Goal: Task Accomplishment & Management: Manage account settings

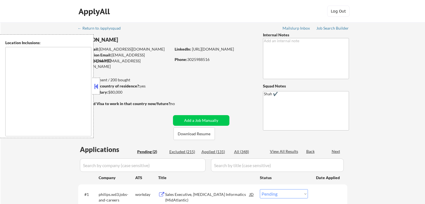
select select ""pending""
type textarea "[GEOGRAPHIC_DATA], DE [GEOGRAPHIC_DATA], [GEOGRAPHIC_DATA], DE [GEOGRAPHIC_DATA…"
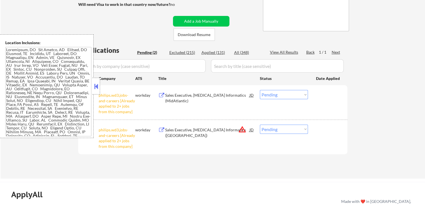
scroll to position [112, 0]
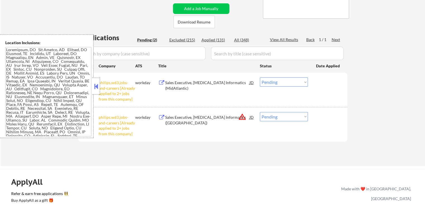
click at [278, 80] on select "Choose an option... Pending Applied Excluded (Questions) Excluded (Expired) Exc…" at bounding box center [284, 81] width 48 height 9
select select ""excluded__other_""
click at [260, 77] on select "Choose an option... Pending Applied Excluded (Questions) Excluded (Expired) Exc…" at bounding box center [284, 81] width 48 height 9
click at [281, 119] on select "Choose an option... Pending Applied Excluded (Questions) Excluded (Expired) Exc…" at bounding box center [284, 116] width 48 height 9
select select ""excluded__other_""
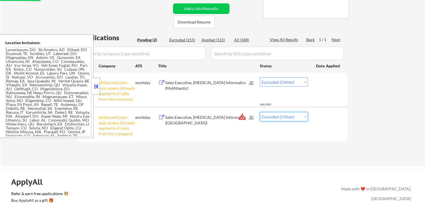
click at [260, 112] on select "Choose an option... Pending Applied Excluded (Questions) Excluded (Expired) Exc…" at bounding box center [284, 116] width 48 height 9
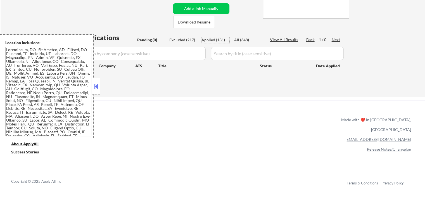
click at [214, 39] on div "Applied (131)" at bounding box center [216, 40] width 28 height 6
select select ""applied""
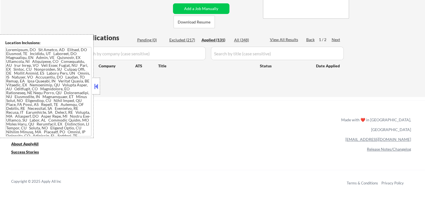
select select ""applied""
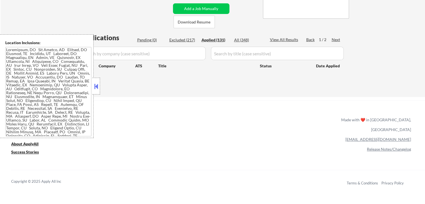
select select ""applied""
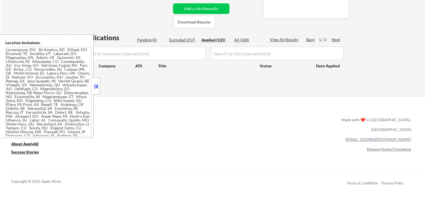
select select ""applied""
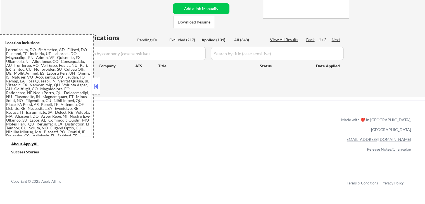
select select ""applied""
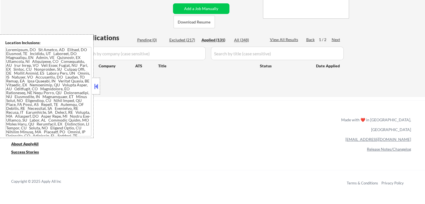
select select ""applied""
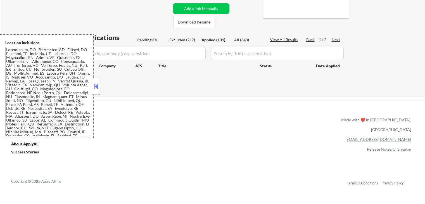
select select ""applied""
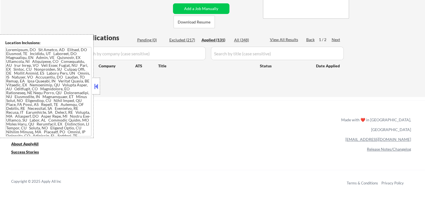
select select ""applied""
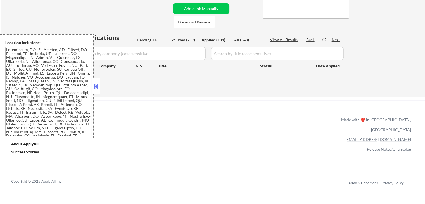
select select ""applied""
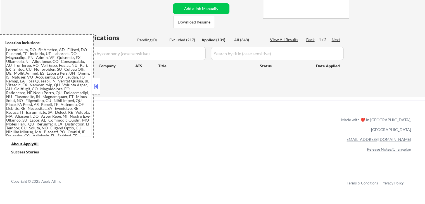
select select ""applied""
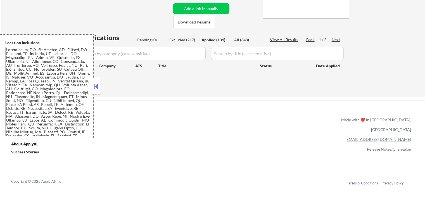
select select ""applied""
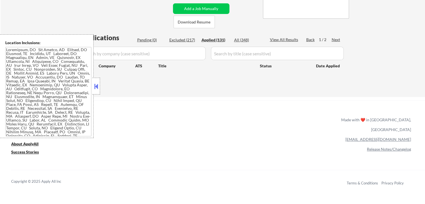
select select ""applied""
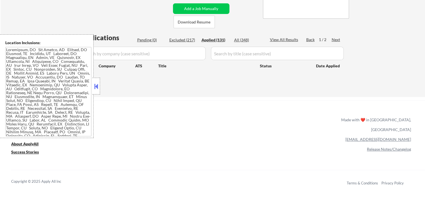
select select ""applied""
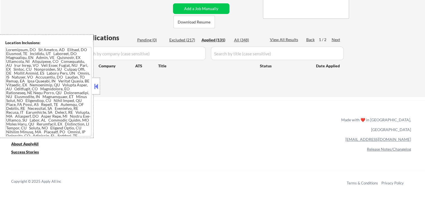
select select ""applied""
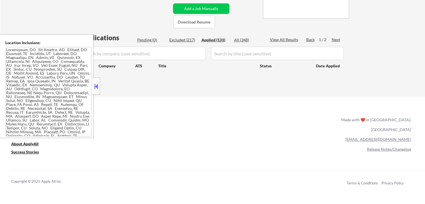
select select ""applied""
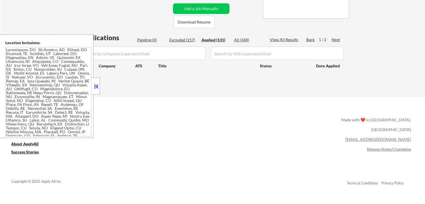
select select ""applied""
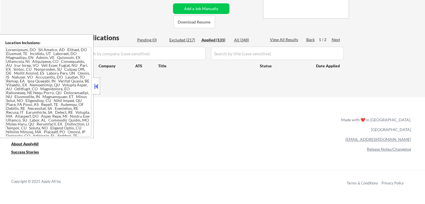
select select ""applied""
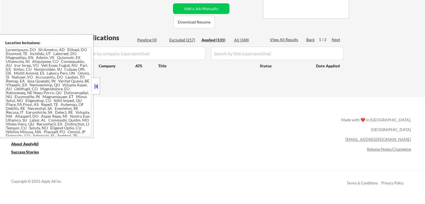
select select ""applied""
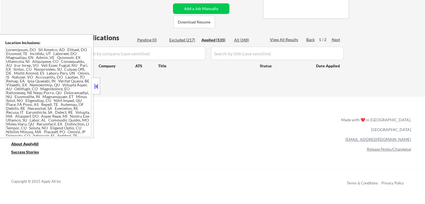
select select ""applied""
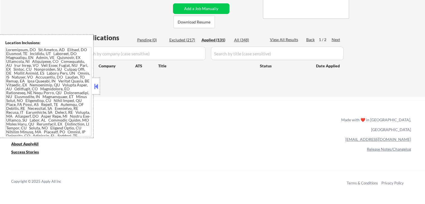
select select ""applied""
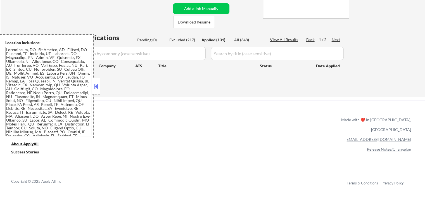
select select ""applied""
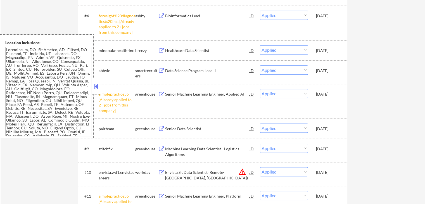
scroll to position [280, 0]
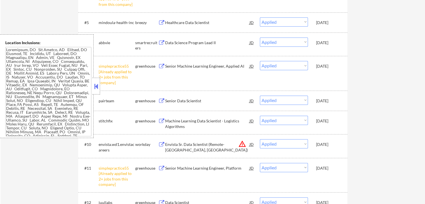
click at [162, 102] on button at bounding box center [161, 100] width 7 height 5
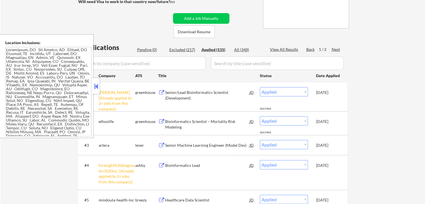
scroll to position [112, 0]
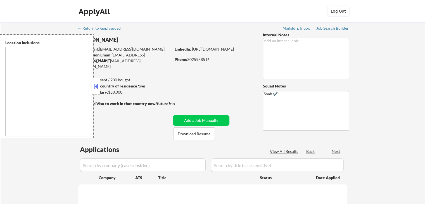
type textarea "[GEOGRAPHIC_DATA], DE [GEOGRAPHIC_DATA], [GEOGRAPHIC_DATA], DE [GEOGRAPHIC_DATA…"
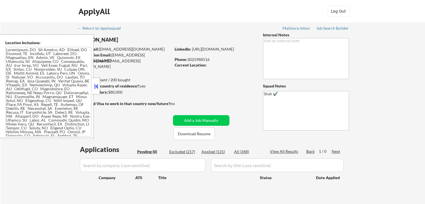
click at [212, 152] on div "Applied (131)" at bounding box center [216, 152] width 28 height 6
select select ""applied""
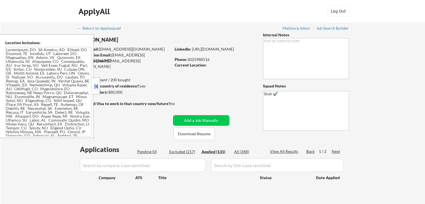
select select ""applied""
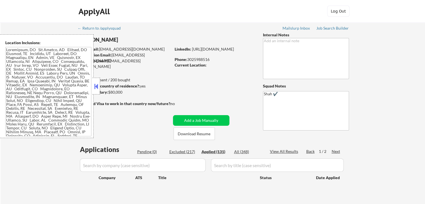
select select ""applied""
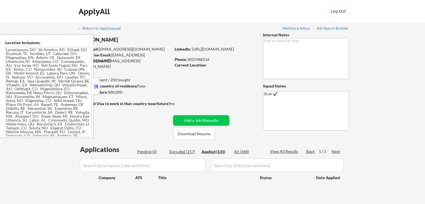
select select ""applied""
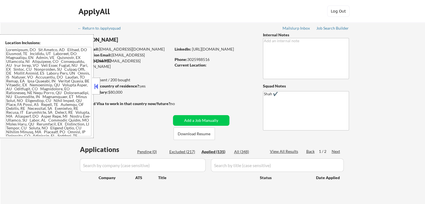
select select ""applied""
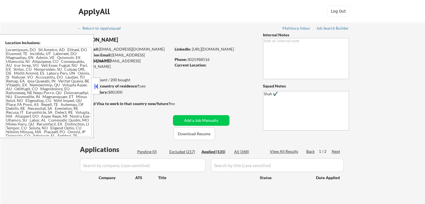
select select ""applied""
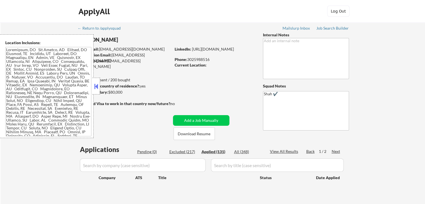
select select ""applied""
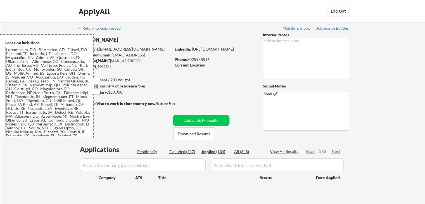
select select ""applied""
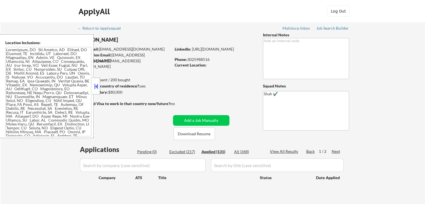
select select ""applied""
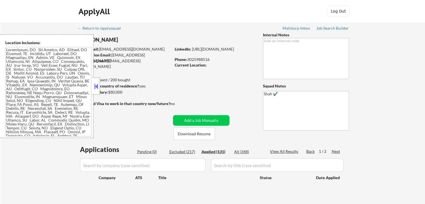
select select ""applied""
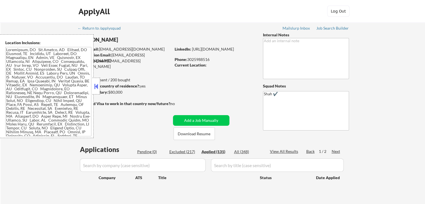
select select ""applied""
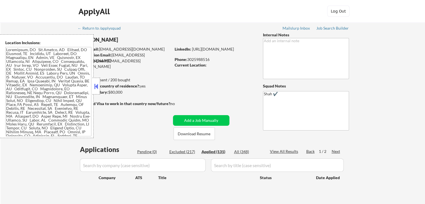
select select ""applied""
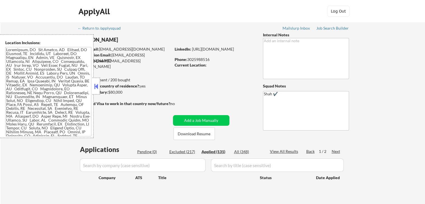
select select ""applied""
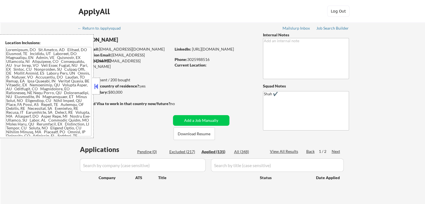
select select ""applied""
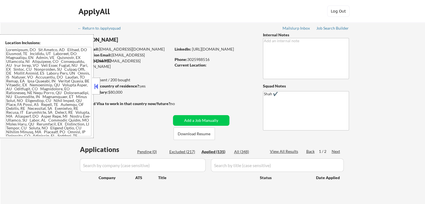
select select ""applied""
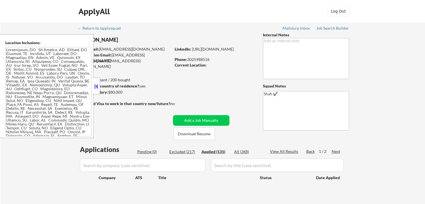
select select ""applied""
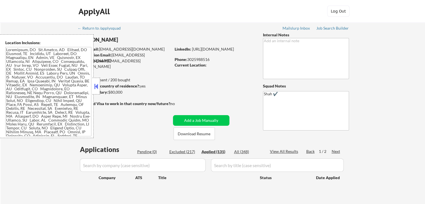
select select ""applied""
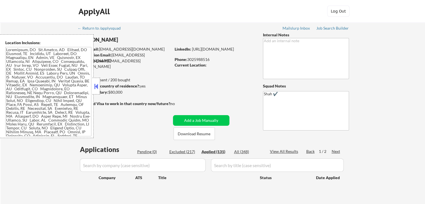
select select ""applied""
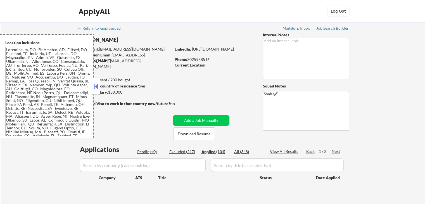
select select ""applied""
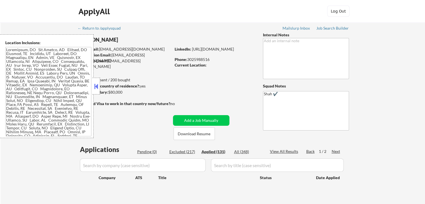
select select ""applied""
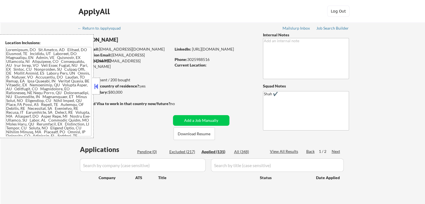
select select ""applied""
